Goal: Answer question/provide support: Share knowledge or assist other users

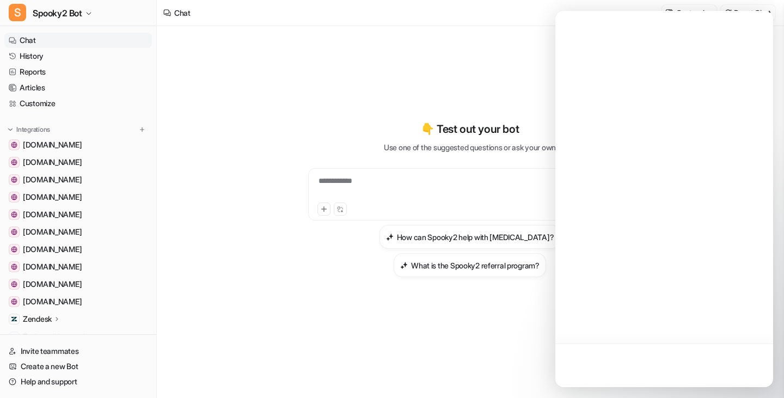
click at [725, 165] on div at bounding box center [664, 199] width 218 height 376
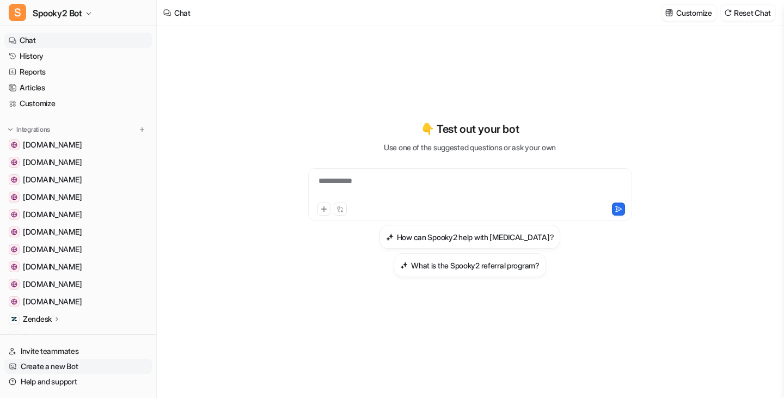
drag, startPoint x: 66, startPoint y: 380, endPoint x: 78, endPoint y: 359, distance: 24.4
click at [66, 380] on link "Help and support" at bounding box center [78, 381] width 148 height 15
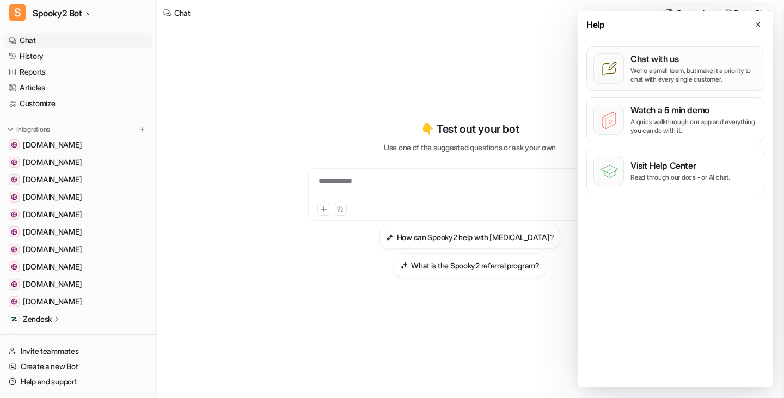
click at [679, 73] on p "We’re a small team, but make it a priority to chat with every single customer." at bounding box center [694, 74] width 127 height 17
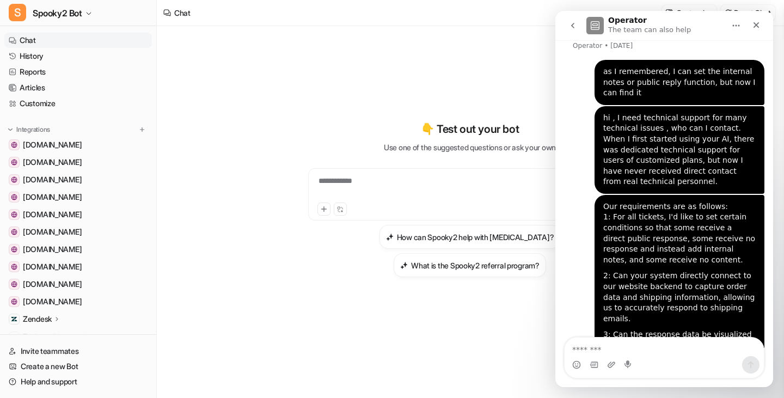
scroll to position [31, 0]
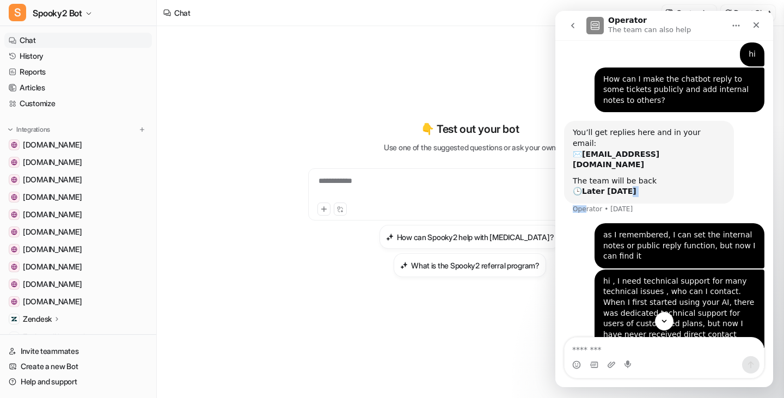
drag, startPoint x: 584, startPoint y: 199, endPoint x: 641, endPoint y: 204, distance: 56.8
click at [641, 204] on div "You’ll get replies here and in your email: ✉️ [EMAIL_ADDRESS][DOMAIN_NAME] The …" at bounding box center [664, 172] width 200 height 102
copy div "Ope"
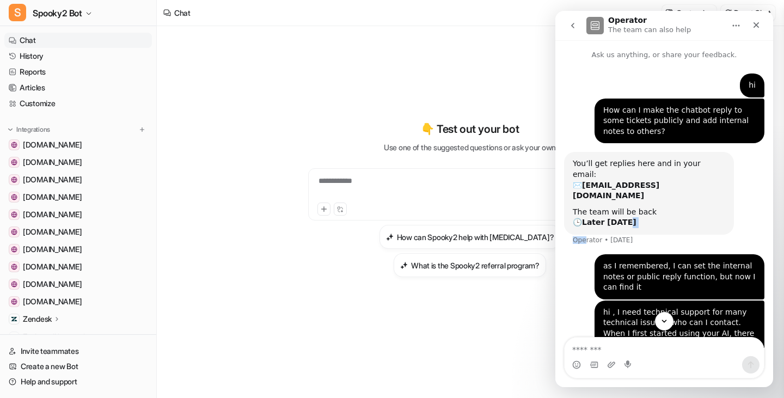
scroll to position [194, 0]
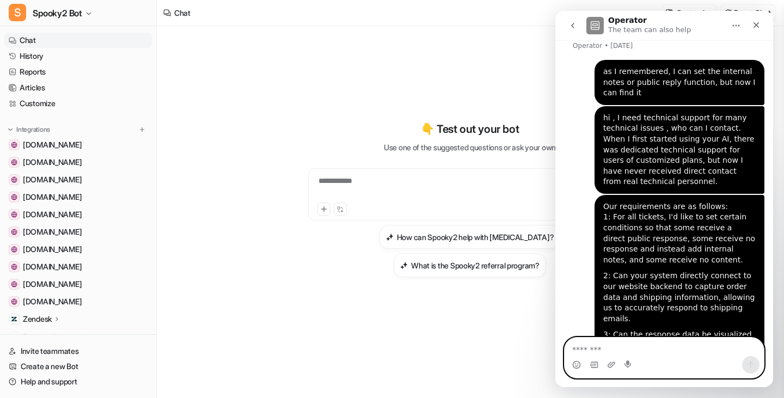
click at [627, 348] on textarea "Message…" at bounding box center [664, 347] width 199 height 19
type textarea "*****"
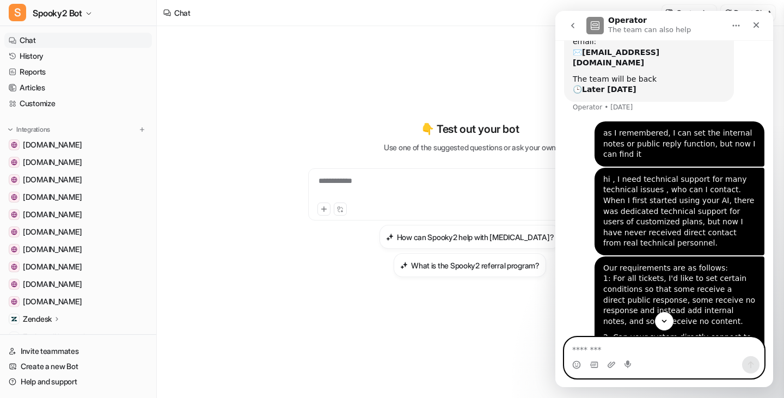
scroll to position [147, 0]
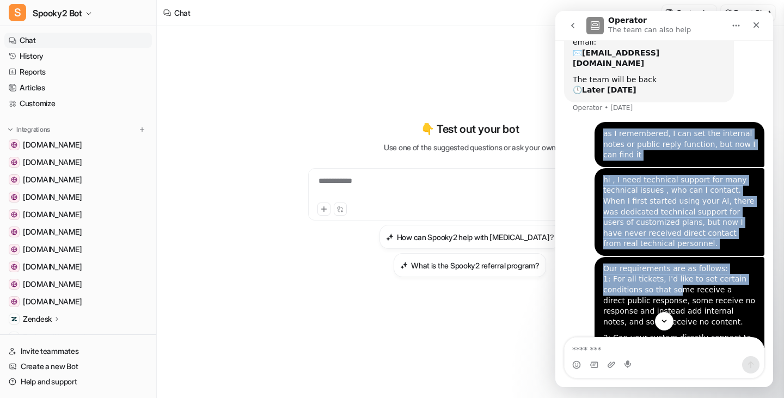
drag, startPoint x: 596, startPoint y: 123, endPoint x: 668, endPoint y: 266, distance: 160.5
click at [668, 265] on div "hi [PERSON_NAME] • [DATE] How can I make the chatbot reply to some tickets publ…" at bounding box center [664, 210] width 200 height 539
copy div "as I remembered, I can set the internal notes or public reply function, but now…"
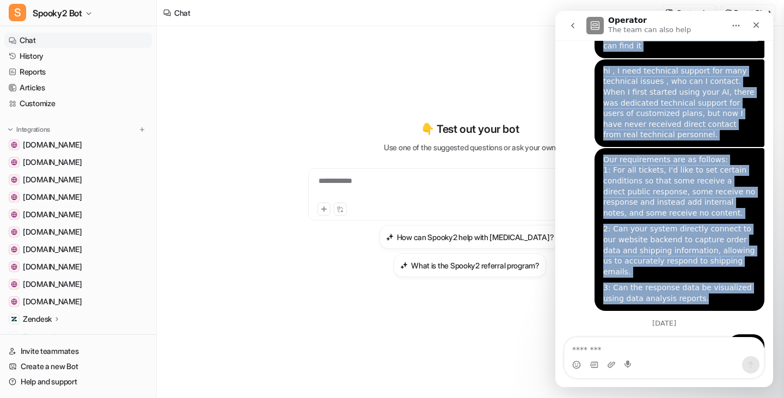
click at [685, 283] on div "3: Can the response data be visualized using data analysis reports." at bounding box center [679, 293] width 152 height 21
copy div "as I remembered, I can set the internal notes or public reply function, but now…"
click at [689, 195] on div "Our requirements are as follows: 1: For all tickets, I'd like to set certain co…" at bounding box center [679, 187] width 152 height 64
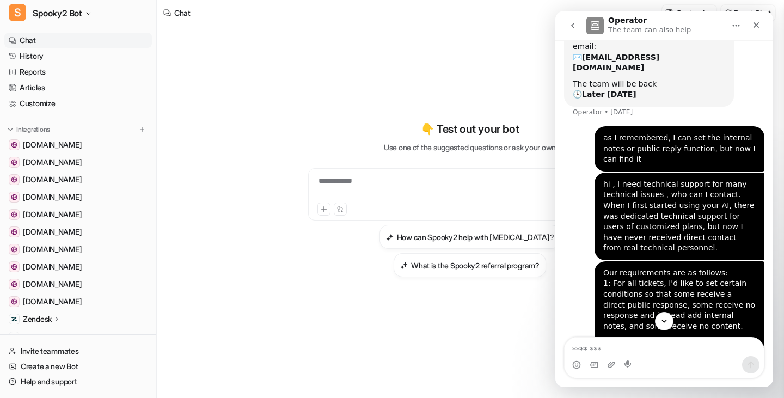
scroll to position [147, 0]
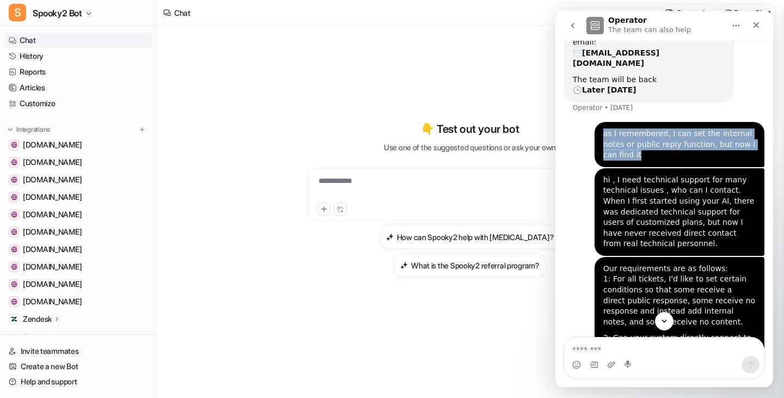
drag, startPoint x: 599, startPoint y: 126, endPoint x: 754, endPoint y: 138, distance: 155.1
click at [754, 138] on div "as I remembered, I can set the internal notes or public reply function, but now…" at bounding box center [680, 144] width 170 height 45
copy div "as I remembered, I can set the internal notes or public reply function, but now…"
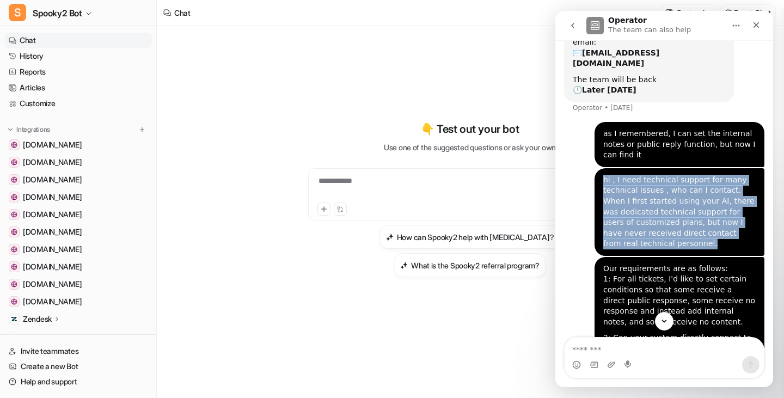
drag, startPoint x: 598, startPoint y: 158, endPoint x: 651, endPoint y: 221, distance: 81.9
click at [651, 221] on div "hi , I need technical support for many technical issues , who can I contact. Wh…" at bounding box center [679, 212] width 152 height 75
copy div "hi , I need technical support for many technical issues , who can I contact. Wh…"
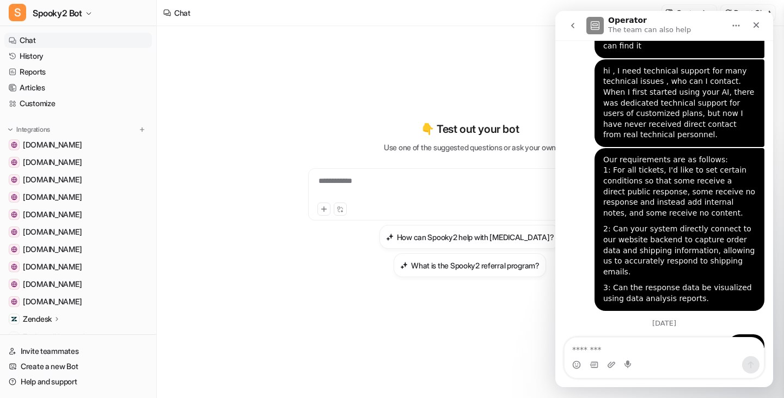
click at [616, 181] on div "Our requirements are as follows: 1: For all tickets, I'd like to set certain co…" at bounding box center [679, 187] width 152 height 64
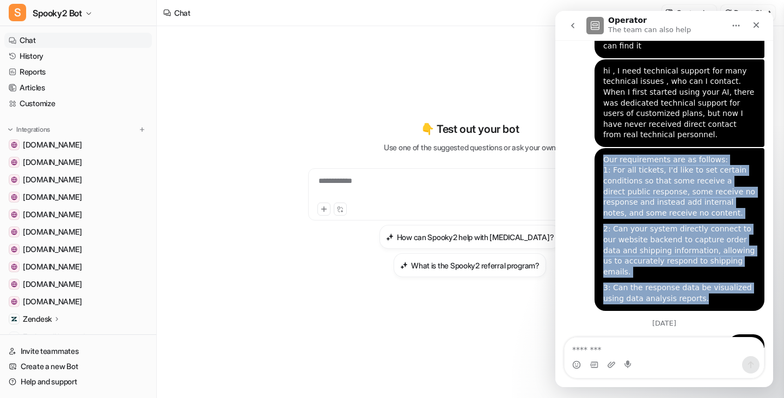
drag, startPoint x: 599, startPoint y: 137, endPoint x: 687, endPoint y: 271, distance: 159.6
click at [687, 271] on div "Our requirements are as follows: 1: For all tickets, I'd like to set certain co…" at bounding box center [679, 230] width 152 height 150
copy div "Our requirements are as follows: 1: For all tickets, I'd like to set certain co…"
